Goal: Information Seeking & Learning: Learn about a topic

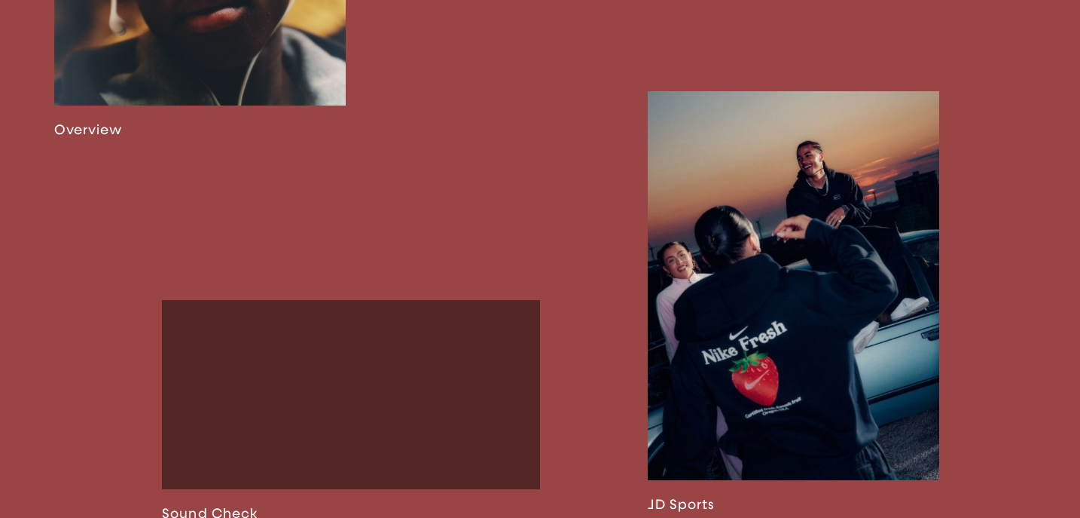
scroll to position [1263, 0]
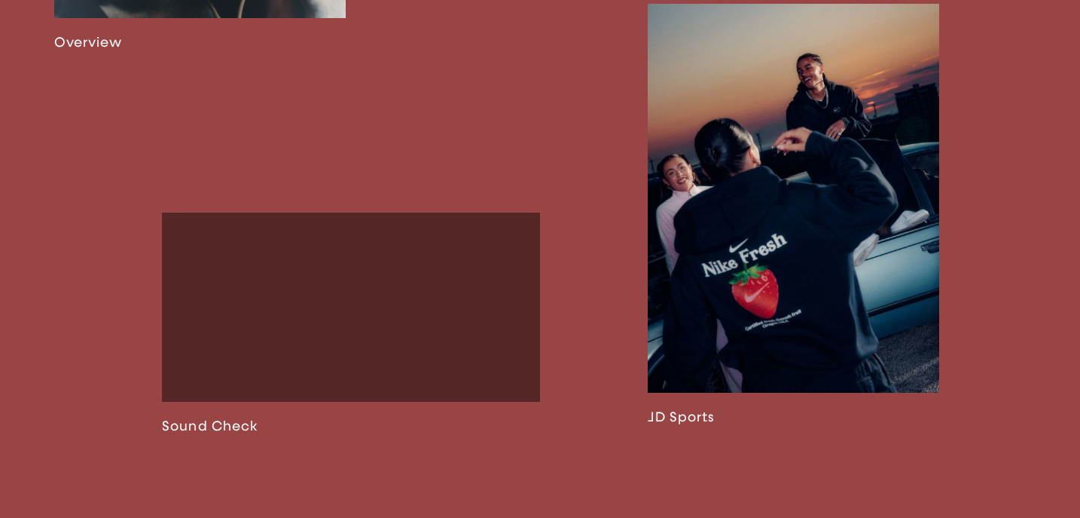
click at [763, 263] on link at bounding box center [794, 214] width 292 height 421
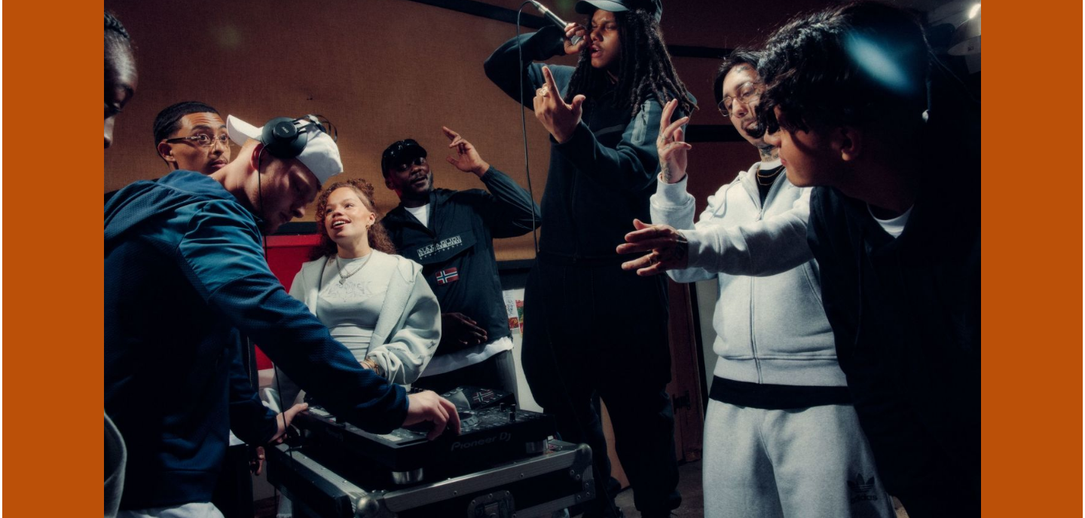
scroll to position [4063, 0]
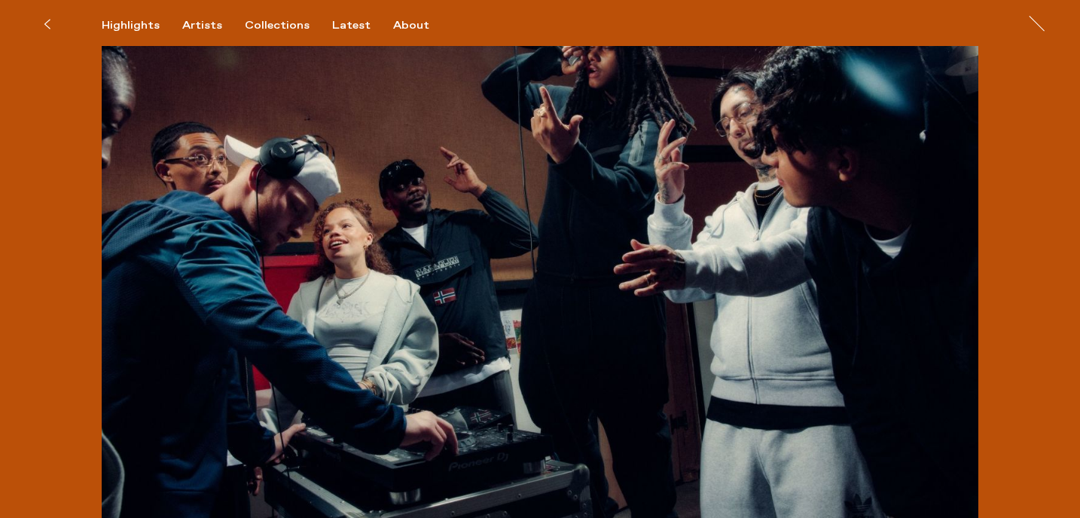
click at [563, 233] on img at bounding box center [540, 247] width 877 height 585
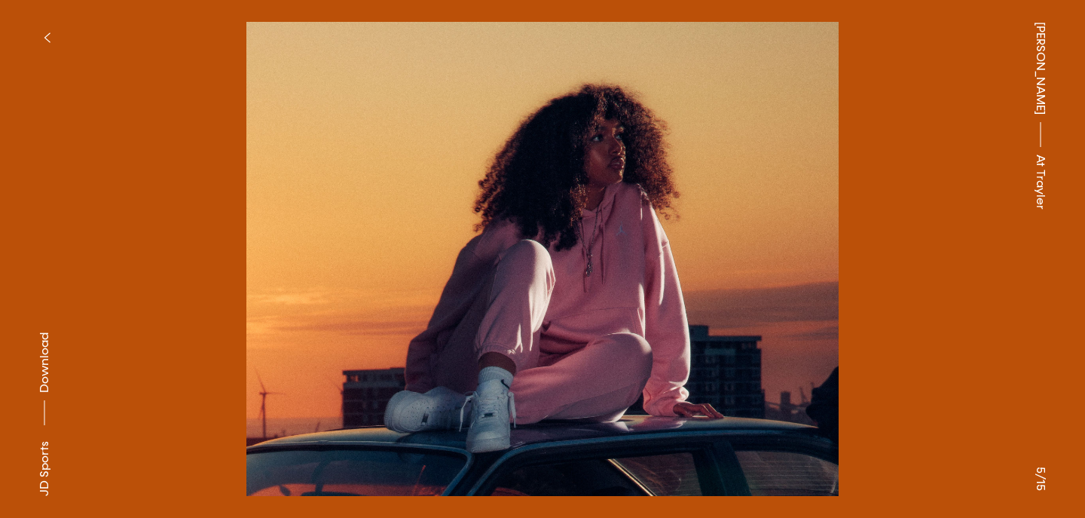
click at [862, 239] on button at bounding box center [813, 129] width 542 height 259
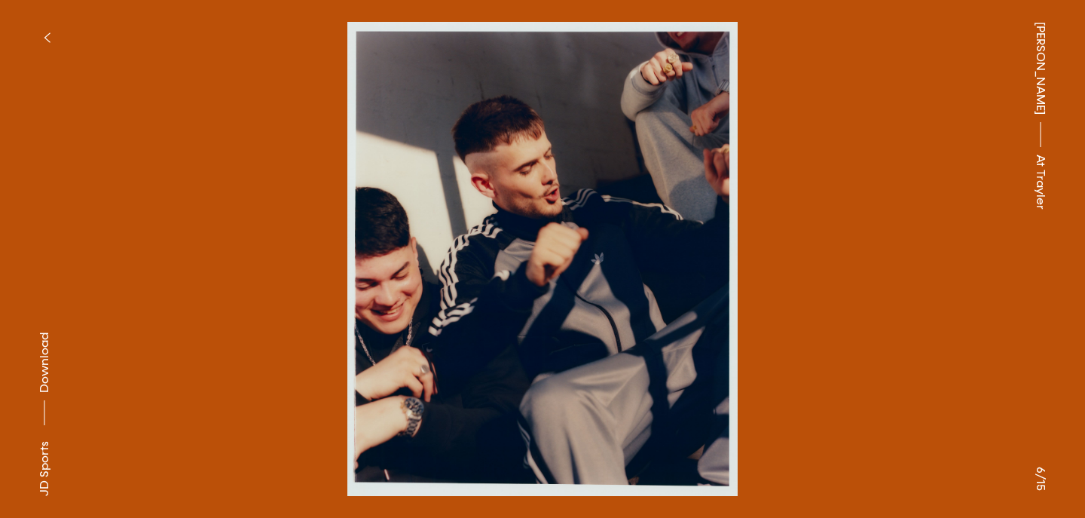
click at [41, 25] on button "button" at bounding box center [46, 37] width 33 height 33
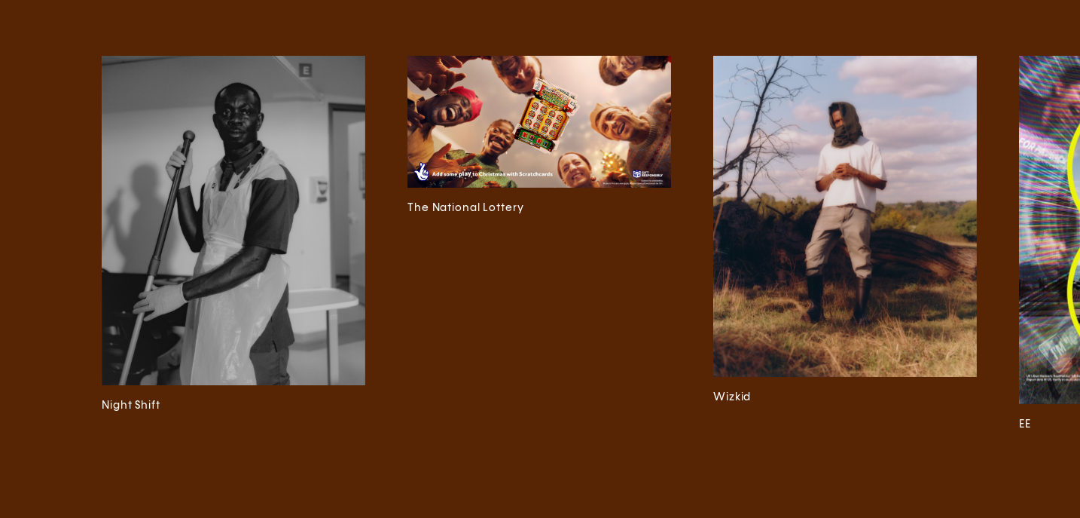
scroll to position [5874, 0]
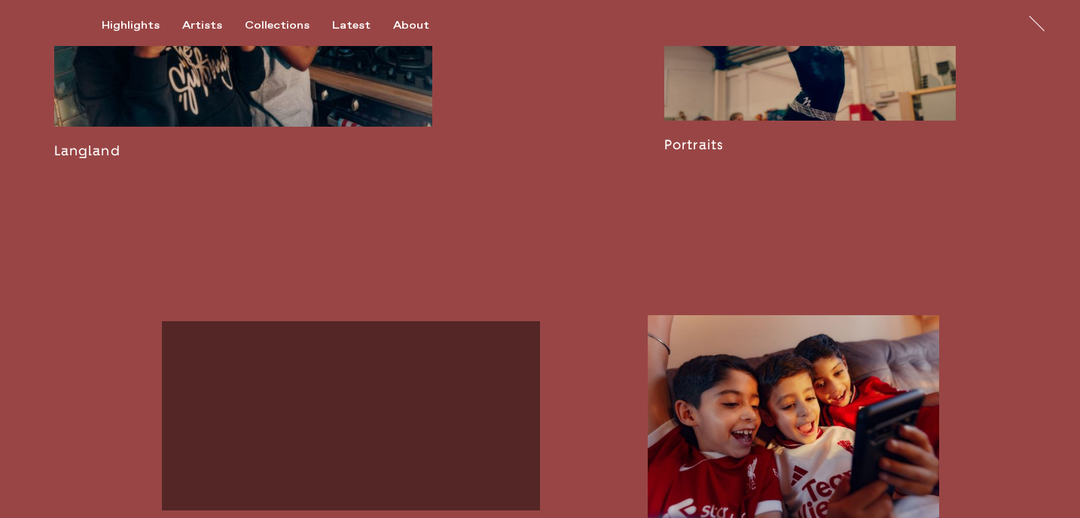
scroll to position [1888, 0]
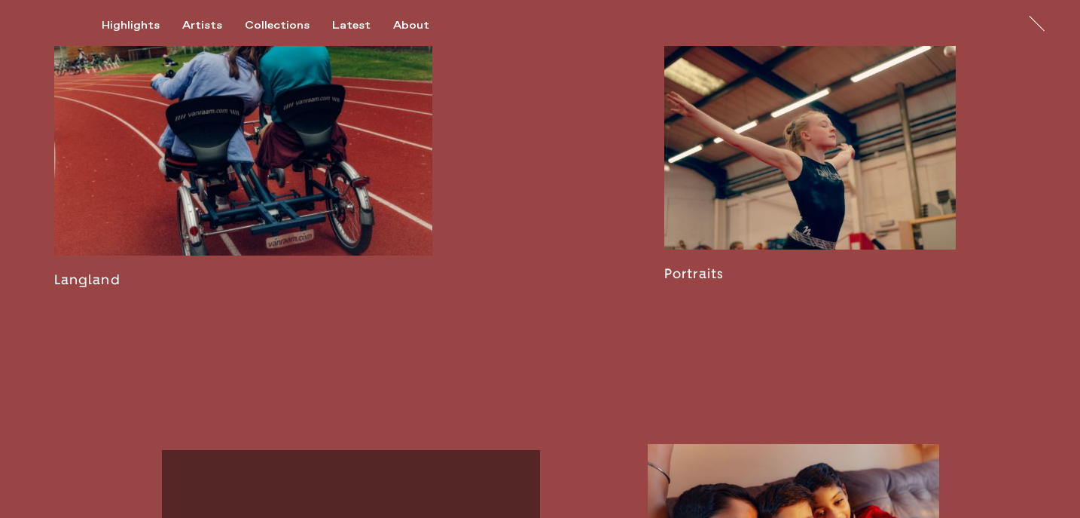
click at [82, 288] on link at bounding box center [243, 129] width 378 height 316
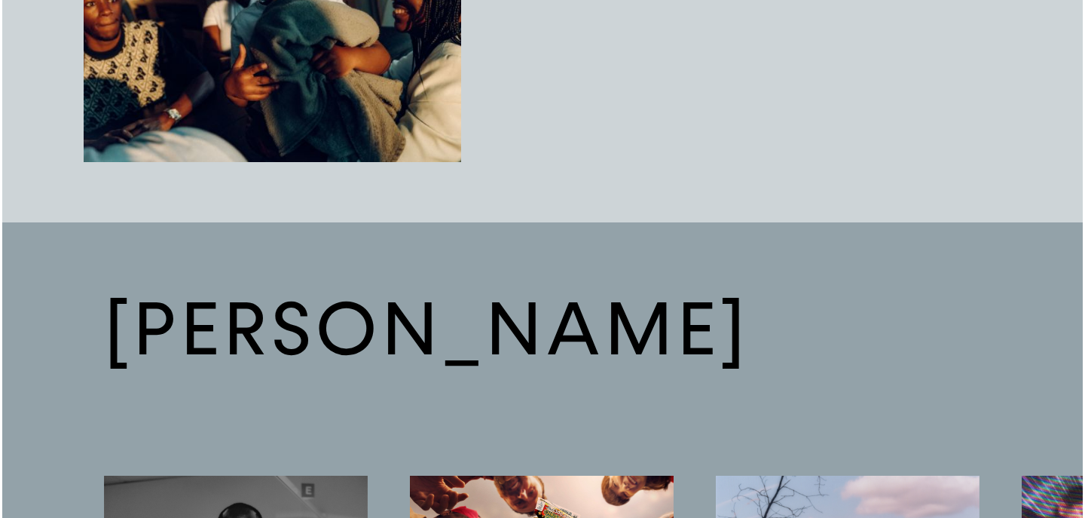
scroll to position [2861, 0]
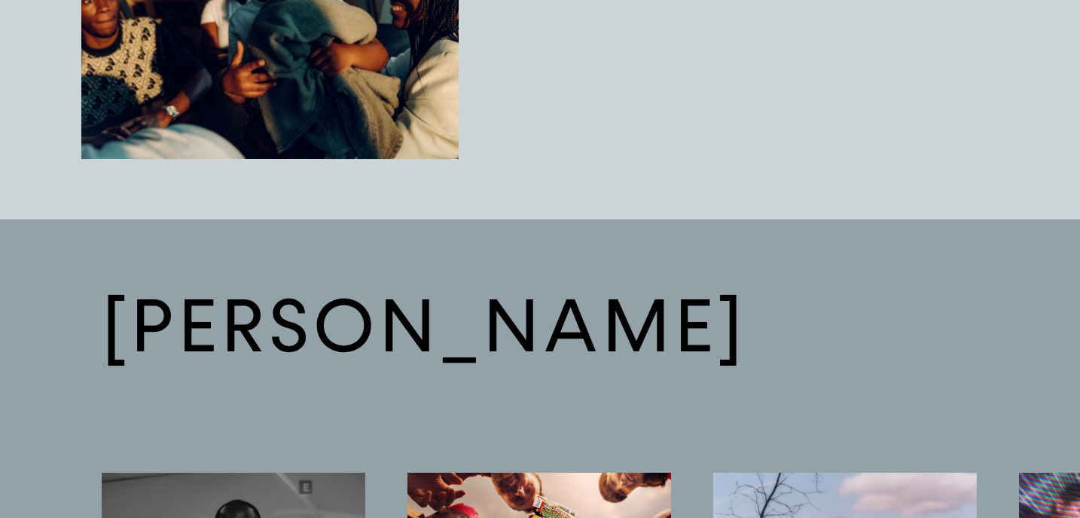
click at [356, 84] on img "button" at bounding box center [270, 17] width 378 height 284
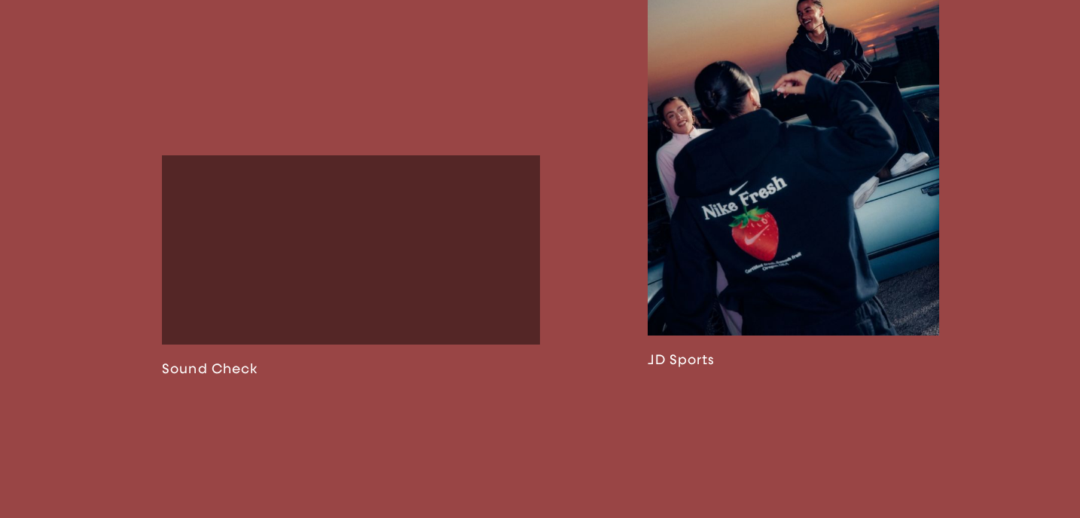
scroll to position [1328, 0]
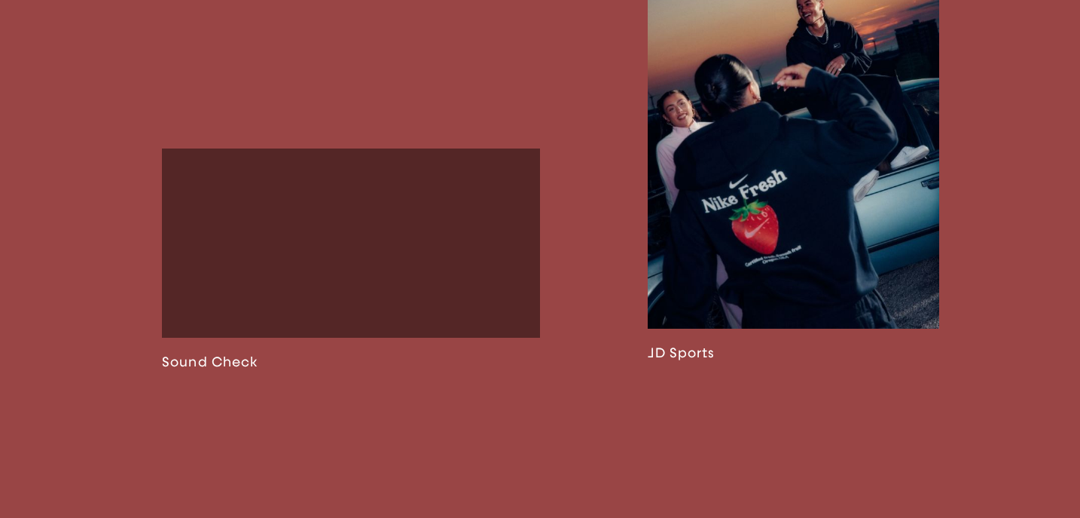
click at [785, 270] on link at bounding box center [794, 150] width 292 height 421
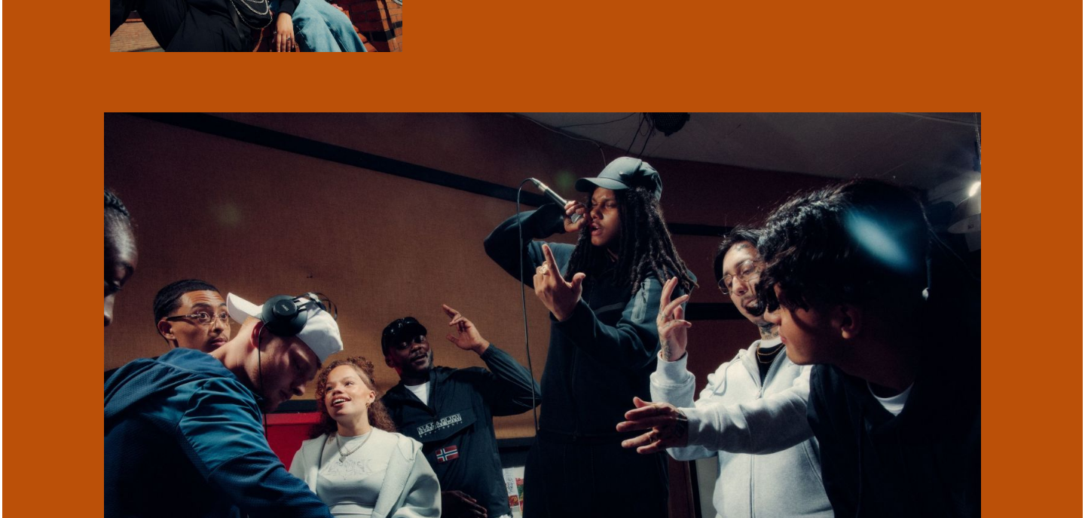
scroll to position [3916, 0]
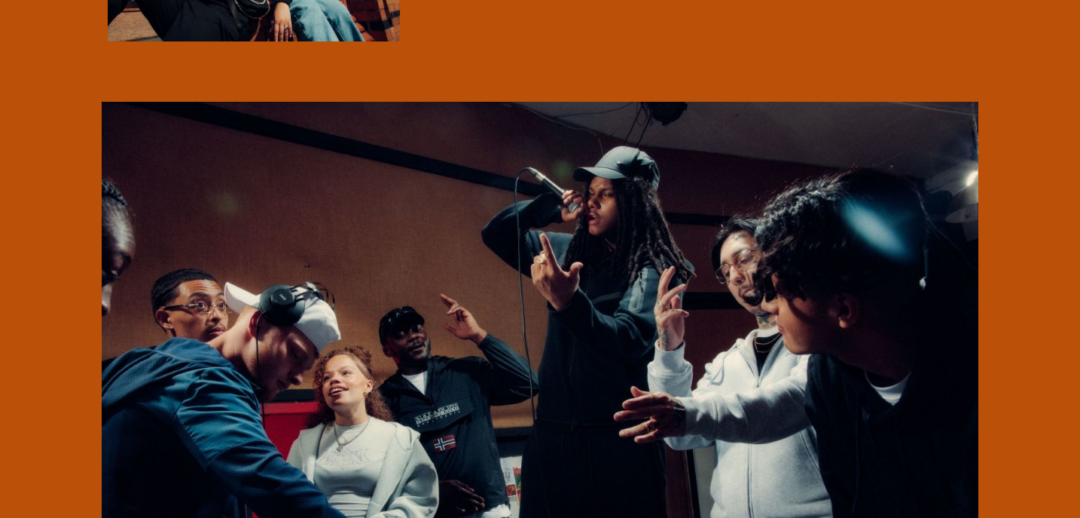
click at [629, 289] on img at bounding box center [540, 394] width 877 height 585
